Goal: Find specific page/section: Find specific page/section

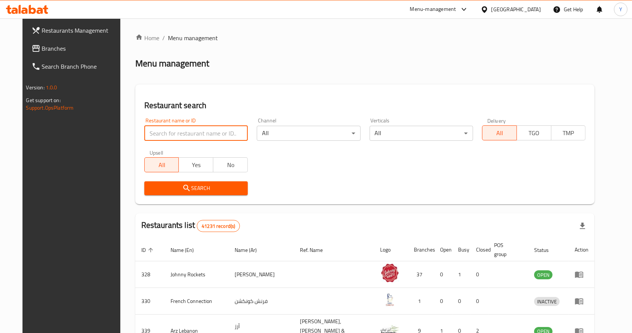
click at [171, 133] on input "search" at bounding box center [196, 133] width 104 height 15
type input "[PERSON_NAME]"
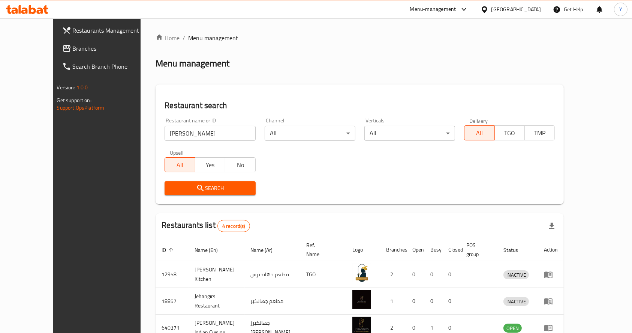
click at [420, 191] on div "Search" at bounding box center [359, 188] width 399 height 23
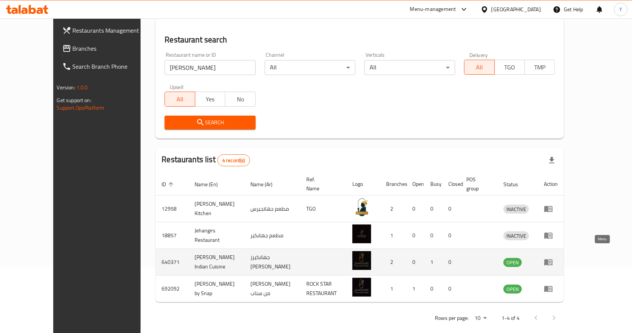
click at [558, 257] on link "enhanced table" at bounding box center [551, 261] width 14 height 9
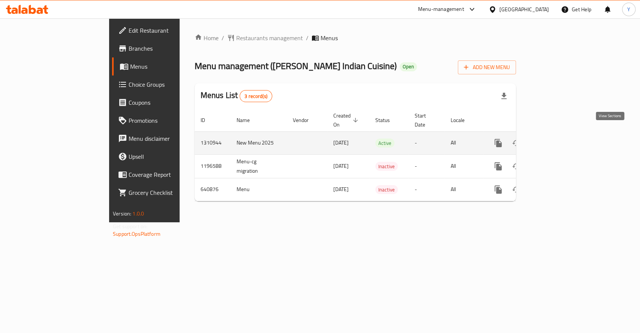
click at [556, 140] on icon "enhanced table" at bounding box center [552, 143] width 7 height 7
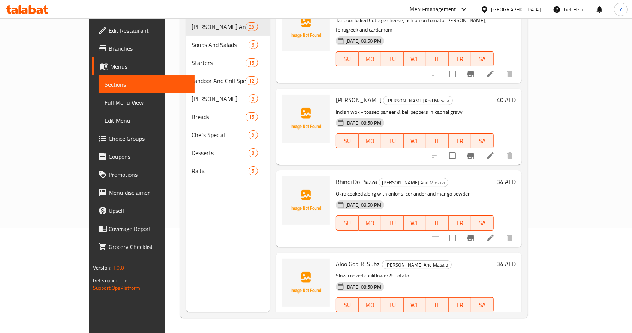
scroll to position [871, 0]
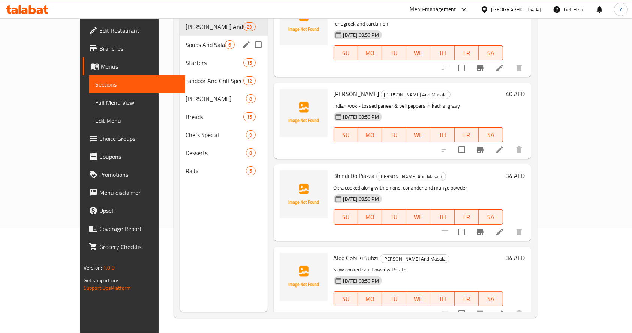
click at [182, 38] on div "Soups And Salads 6" at bounding box center [224, 45] width 88 height 18
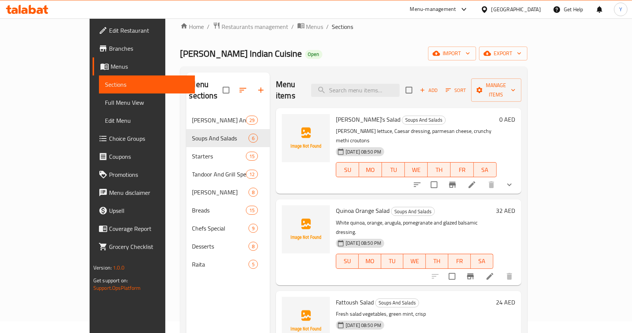
scroll to position [11, 0]
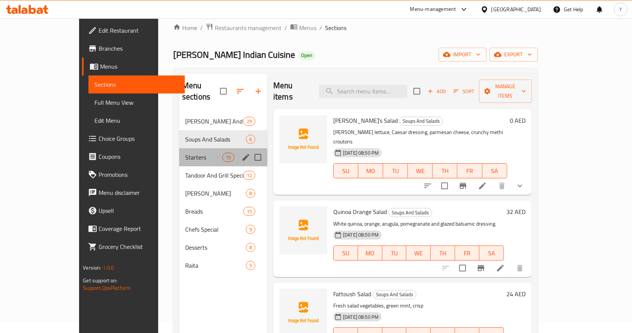
click at [194, 150] on div "Starters 15" at bounding box center [223, 157] width 88 height 18
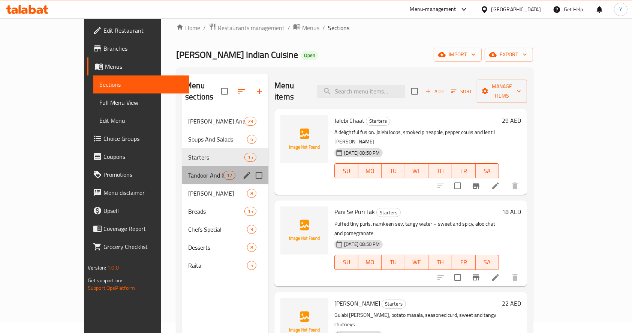
click at [188, 171] on span "Tandoor And Grill Specialities" at bounding box center [205, 175] width 35 height 9
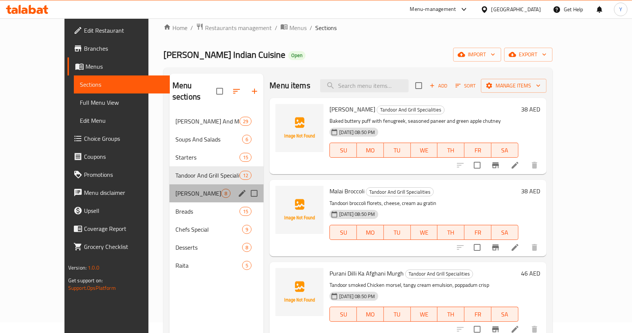
click at [177, 184] on div "Basmati Biryani 8" at bounding box center [217, 193] width 94 height 18
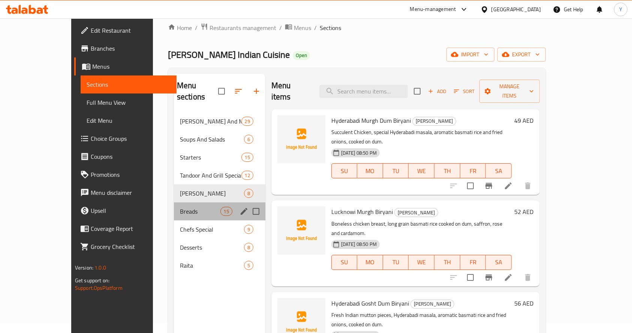
click at [174, 202] on div "Breads 15" at bounding box center [220, 211] width 92 height 18
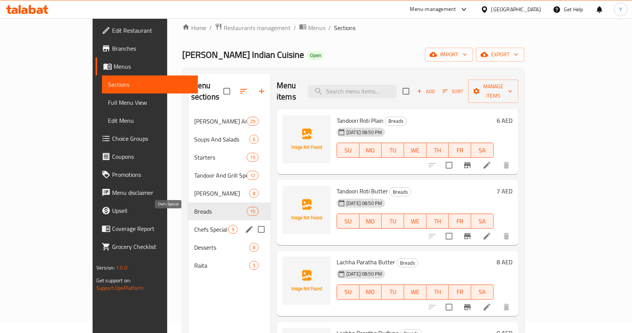
click at [194, 225] on span "Chefs Special" at bounding box center [211, 229] width 34 height 9
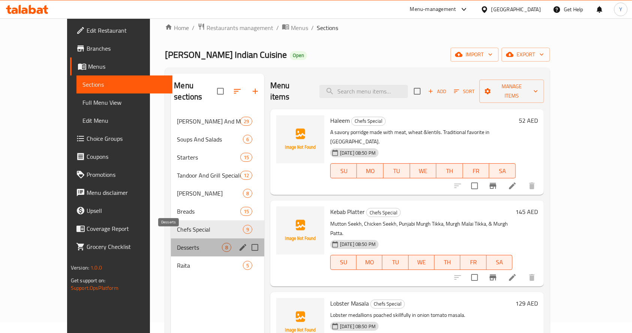
click at [177, 243] on span "Desserts" at bounding box center [199, 247] width 45 height 9
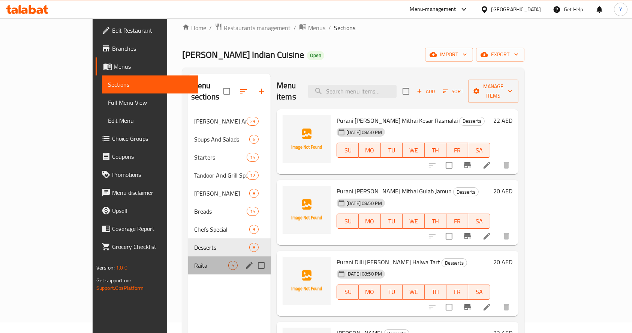
click at [188, 262] on div "Raita 5" at bounding box center [229, 265] width 83 height 18
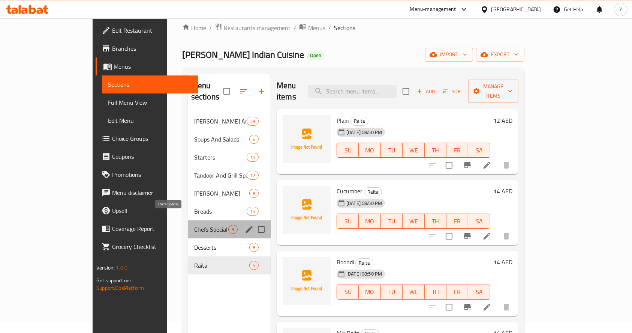
click at [194, 225] on span "Chefs Special" at bounding box center [211, 229] width 34 height 9
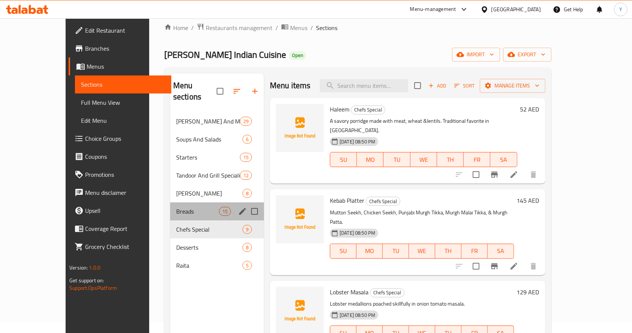
click at [177, 202] on div "Breads 15" at bounding box center [217, 211] width 94 height 18
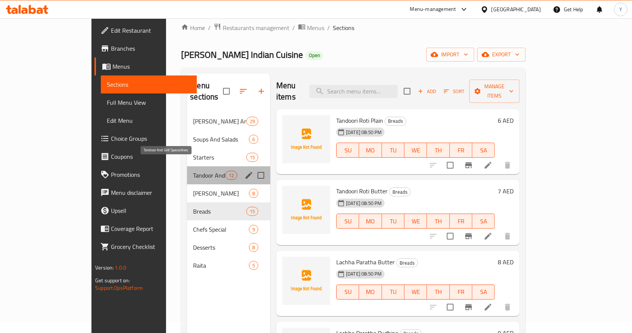
click at [193, 171] on span "Tandoor And Grill Specialities" at bounding box center [209, 175] width 32 height 9
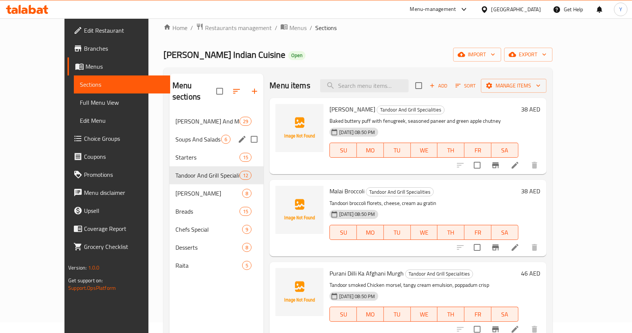
click at [177, 135] on span "Soups And Salads" at bounding box center [199, 139] width 46 height 9
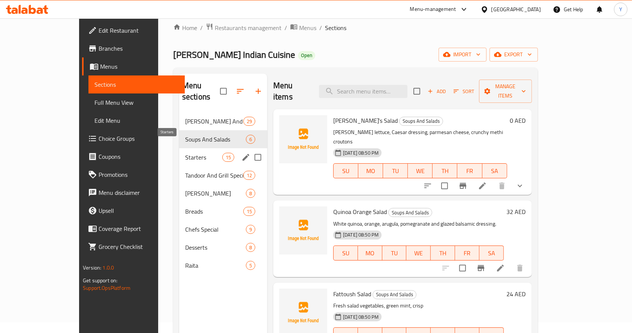
click at [185, 153] on span "Starters" at bounding box center [203, 157] width 37 height 9
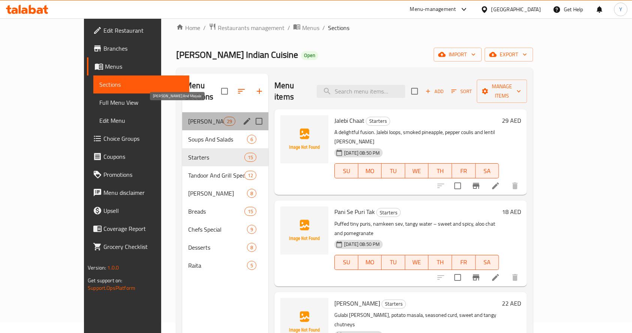
click at [188, 117] on span "[PERSON_NAME] And Masala" at bounding box center [205, 121] width 35 height 9
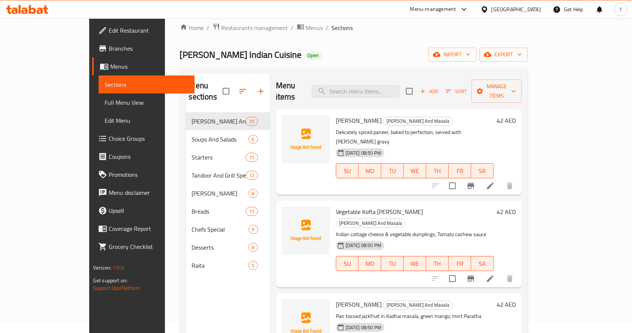
click at [198, 38] on div "Home / Restaurants management / Menus / Sections [PERSON_NAME] Indian Cuisine O…" at bounding box center [354, 217] width 348 height 389
click at [222, 28] on span "Restaurants management" at bounding box center [255, 27] width 67 height 9
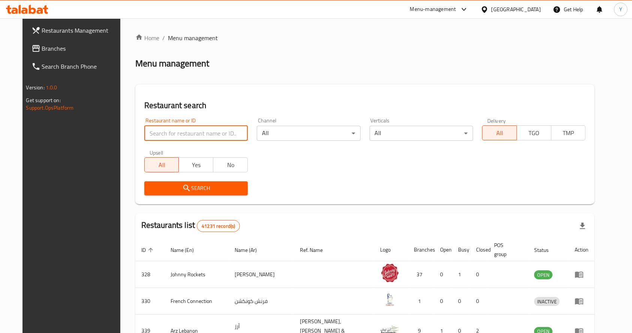
click at [186, 129] on input "search" at bounding box center [196, 133] width 104 height 15
type input "chicken tikka inn"
click button "Search" at bounding box center [196, 188] width 104 height 14
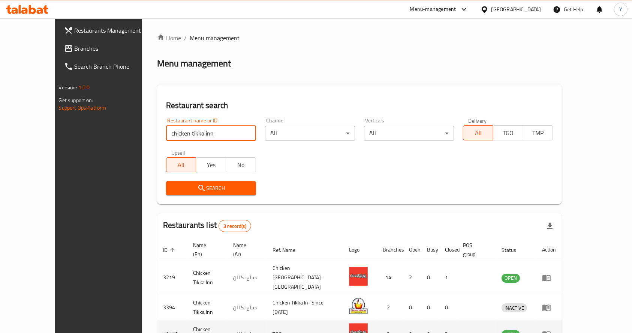
scroll to position [39, 0]
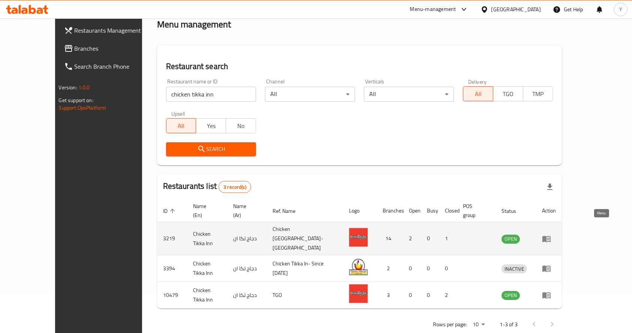
click at [551, 236] on icon "enhanced table" at bounding box center [547, 239] width 8 height 6
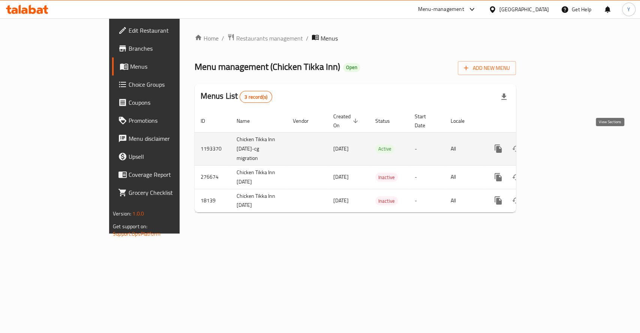
click at [561, 145] on link "enhanced table" at bounding box center [552, 149] width 18 height 18
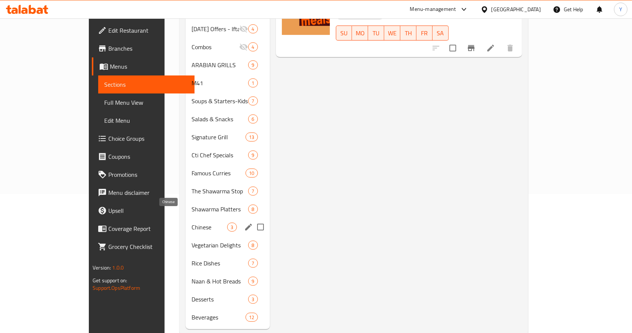
scroll to position [144, 0]
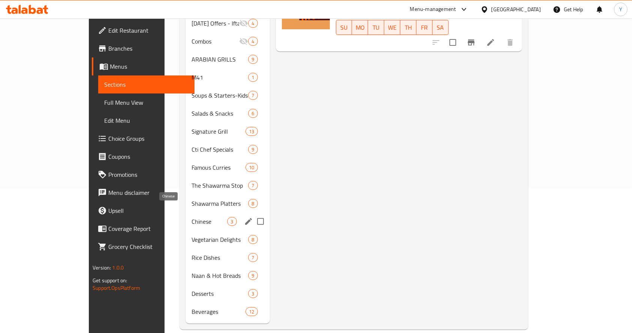
click at [192, 217] on span "Chinese" at bounding box center [210, 221] width 36 height 9
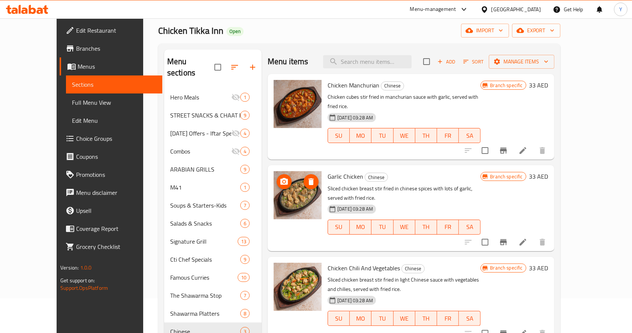
scroll to position [33, 0]
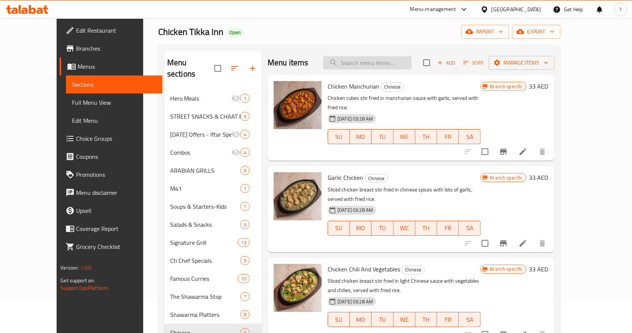
click at [381, 66] on input "search" at bounding box center [367, 62] width 89 height 13
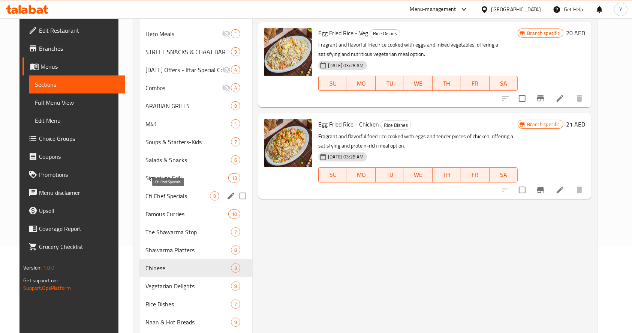
scroll to position [87, 0]
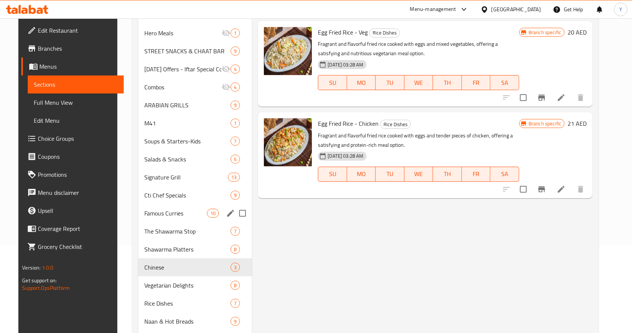
click at [177, 213] on span "Famous Curries" at bounding box center [175, 213] width 63 height 9
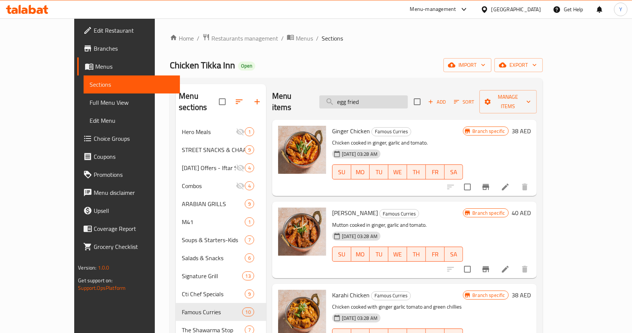
click at [373, 101] on input "egg fried" at bounding box center [364, 101] width 89 height 13
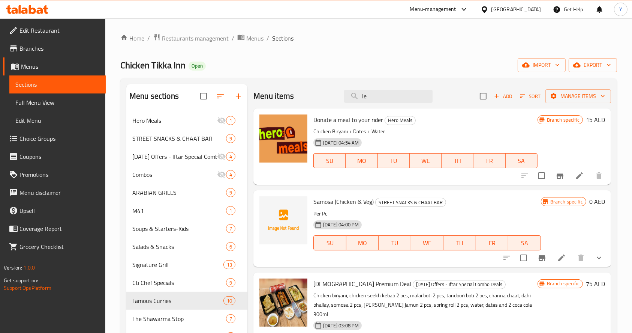
type input "leg"
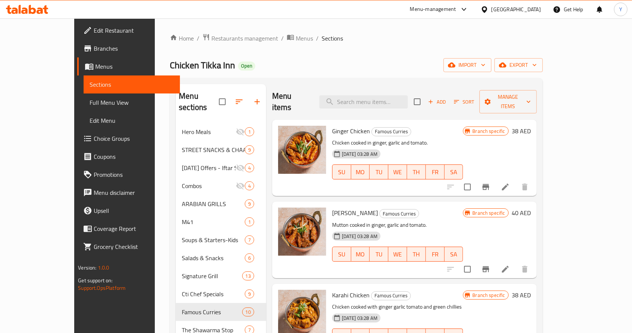
paste input "CHICKEN MALAI BOTI"
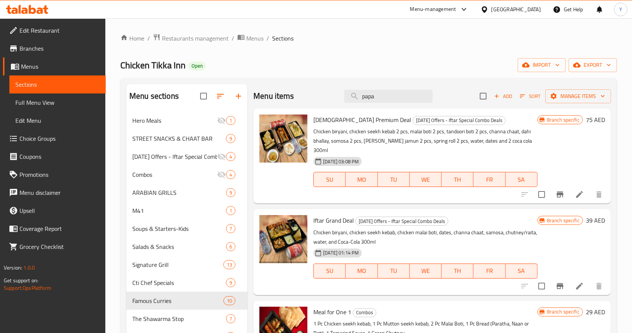
type input "papar"
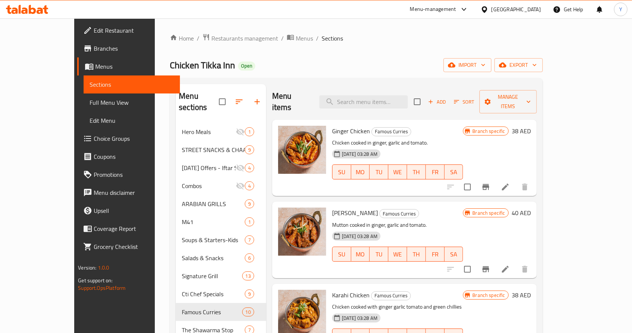
click at [444, 10] on div "Menu-management" at bounding box center [433, 9] width 46 height 9
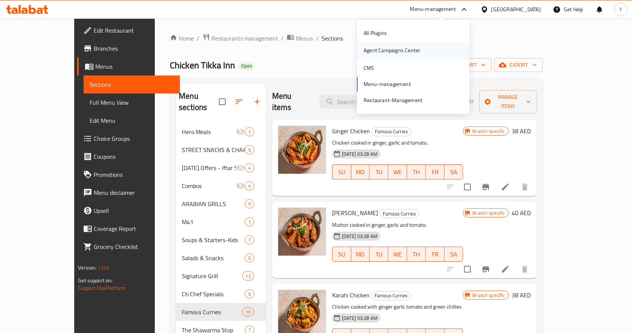
click at [421, 46] on div "Agent Campaigns Center" at bounding box center [392, 50] width 69 height 17
